Goal: Find specific page/section: Find specific page/section

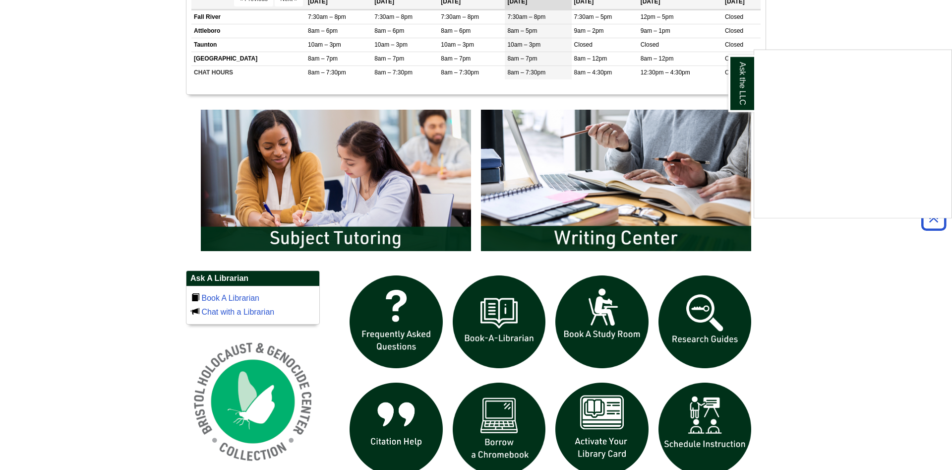
scroll to position [607, 0]
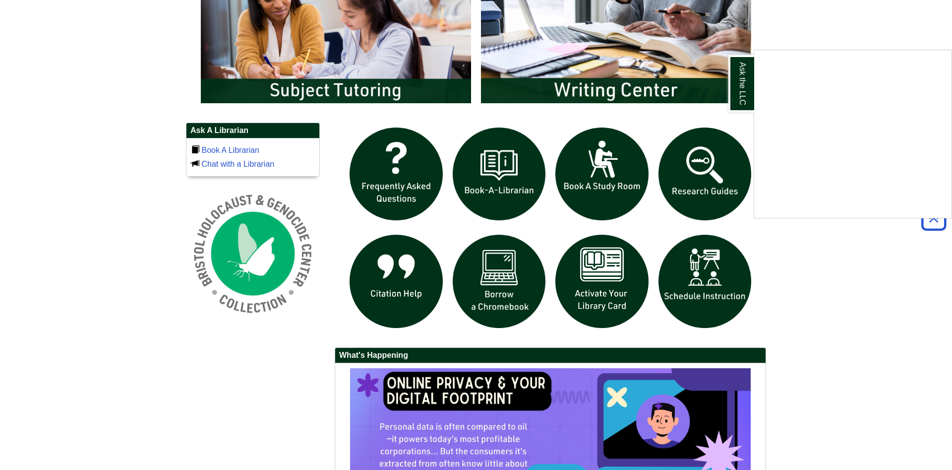
click at [770, 308] on div "Ask the LLC" at bounding box center [476, 235] width 952 height 470
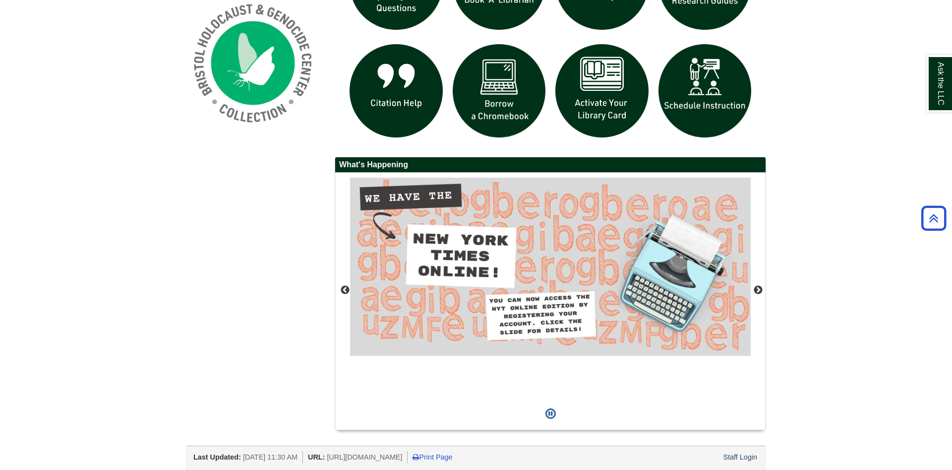
scroll to position [545, 0]
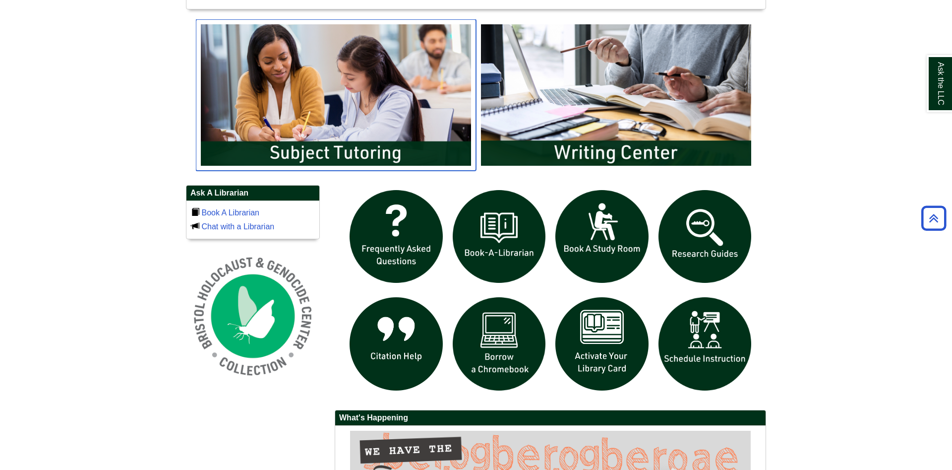
click at [342, 151] on img "slideshow" at bounding box center [336, 94] width 280 height 151
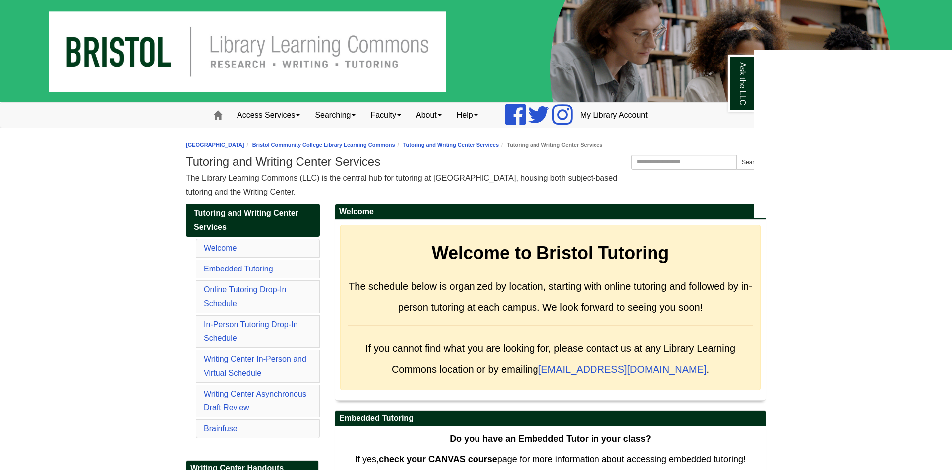
scroll to position [51, 0]
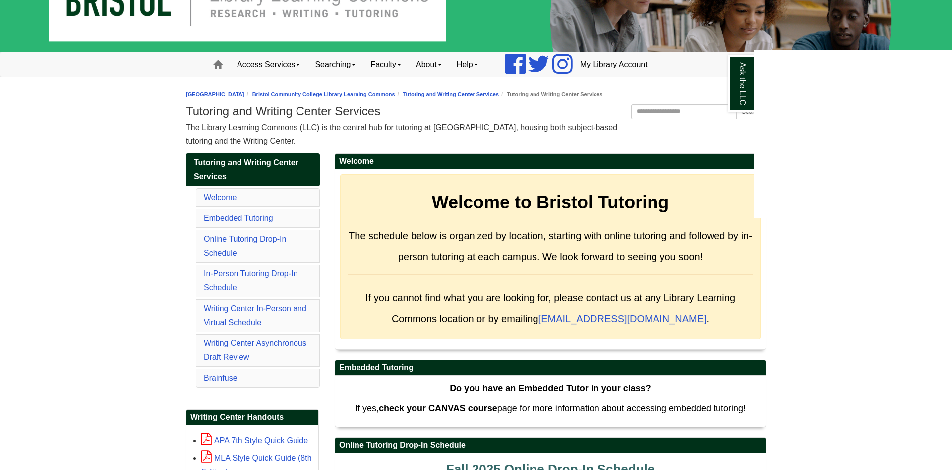
click at [227, 376] on div "Ask the LLC" at bounding box center [476, 235] width 952 height 470
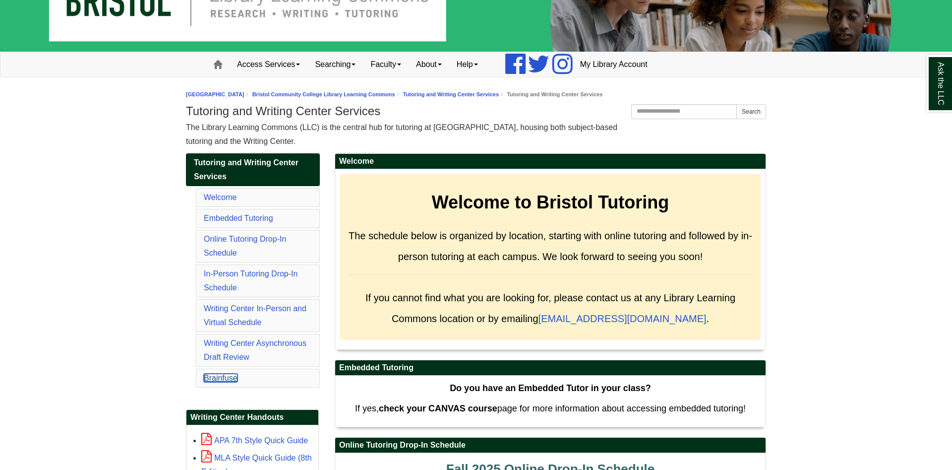
click at [227, 376] on link "Brainfuse" at bounding box center [221, 378] width 34 height 8
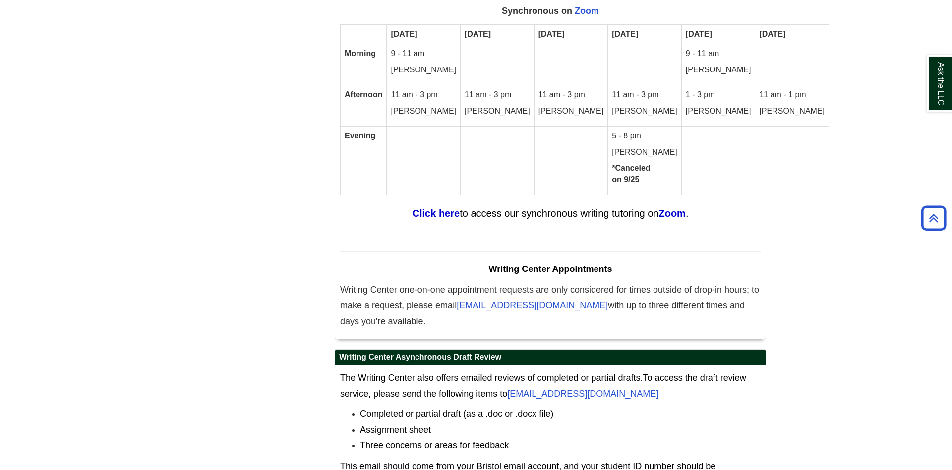
scroll to position [5986, 0]
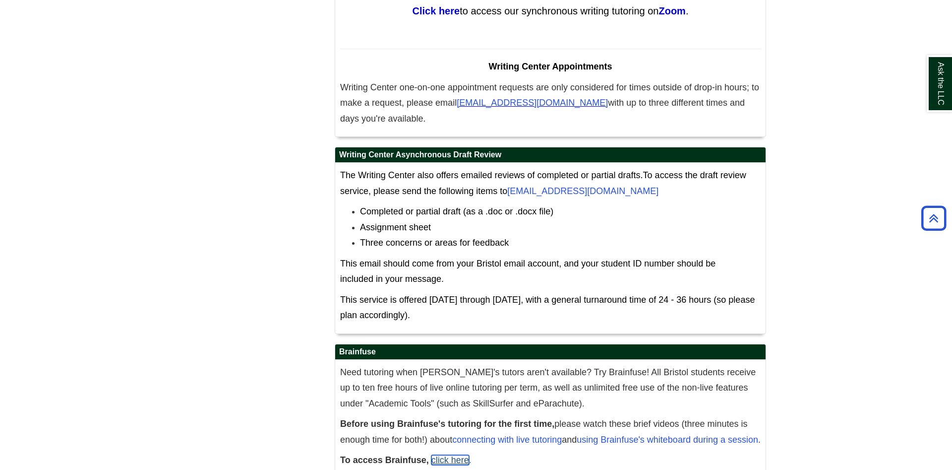
click at [453, 455] on link "click here" at bounding box center [451, 460] width 38 height 10
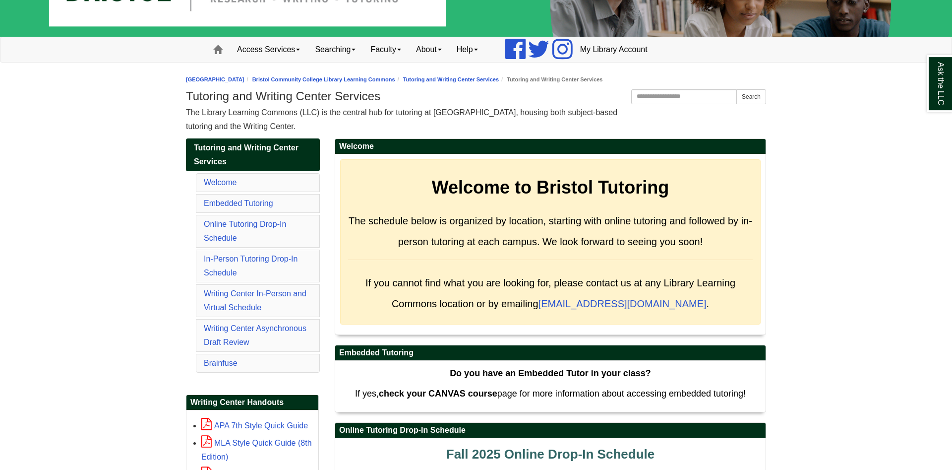
scroll to position [117, 0]
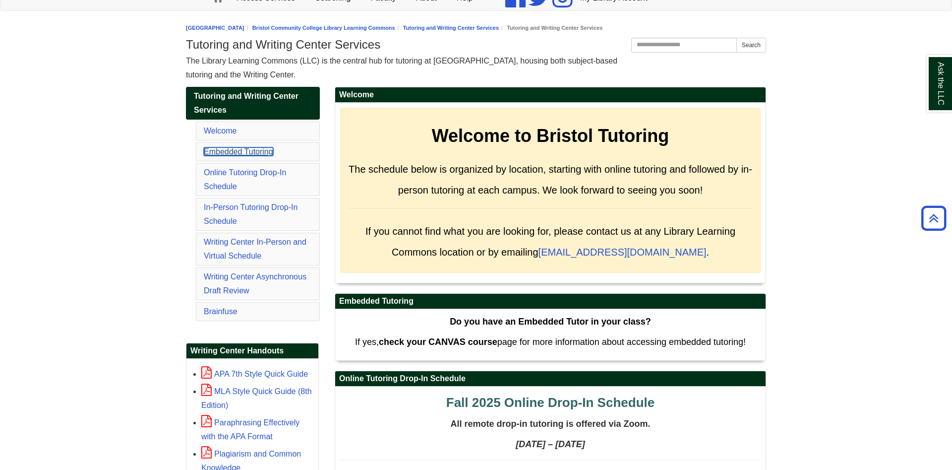
click at [238, 152] on link "Embedded Tutoring" at bounding box center [238, 151] width 69 height 8
